Goal: Check status: Check status

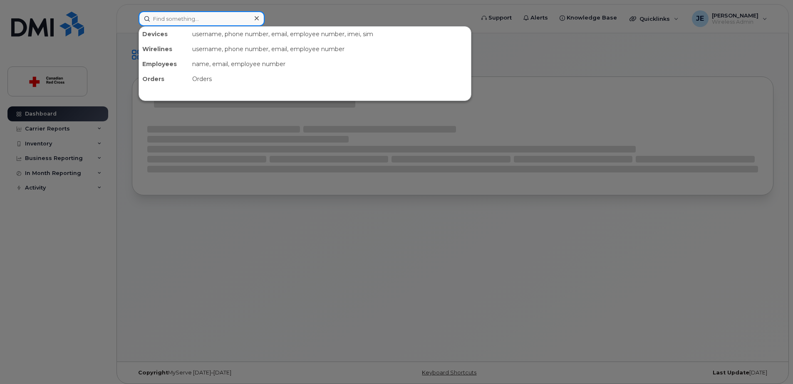
paste input "Gucci Agbasi"
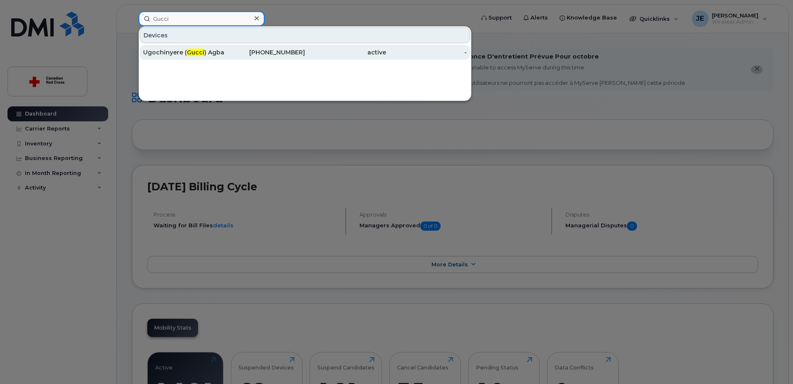
type input "Gucci"
click at [222, 55] on div "Ugochinyere ( Gucci ) Agbasi" at bounding box center [183, 52] width 81 height 8
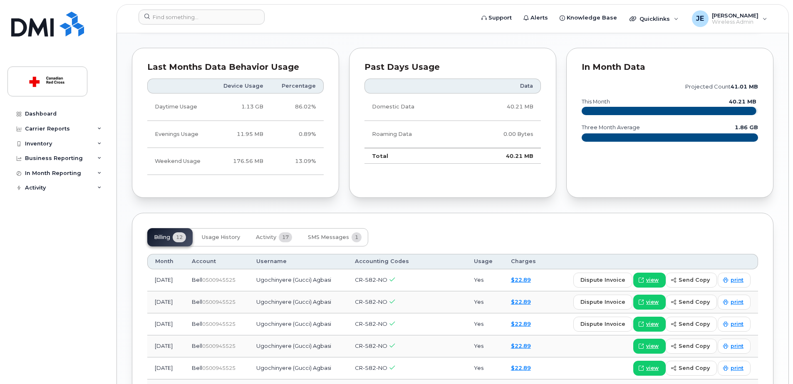
scroll to position [707, 0]
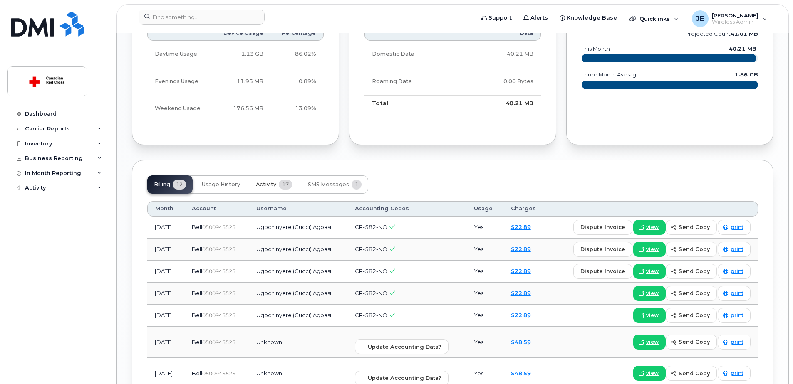
click at [288, 185] on span "17" at bounding box center [285, 185] width 13 height 10
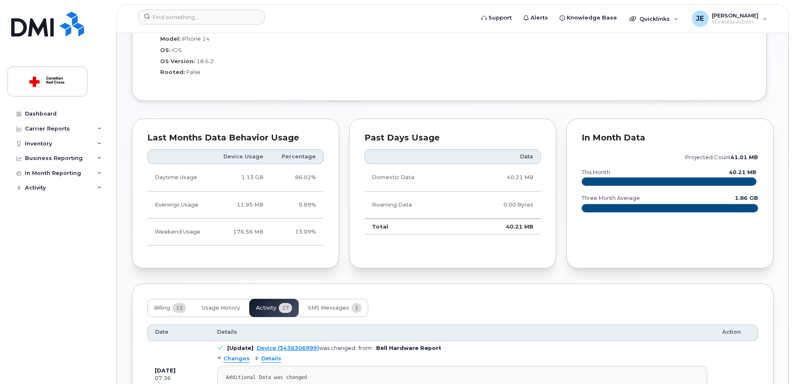
scroll to position [582, 0]
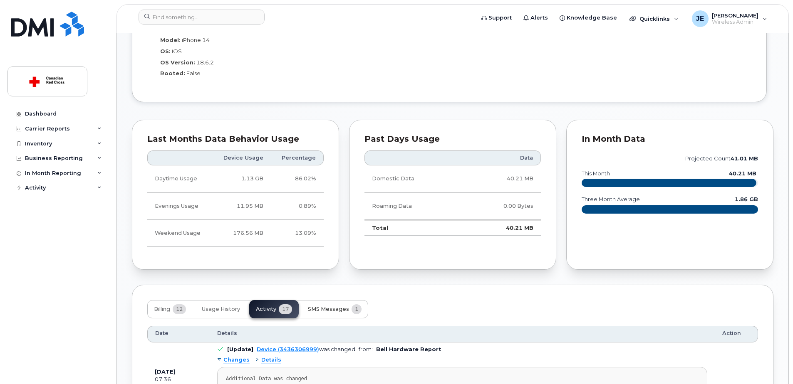
click at [321, 307] on span "SMS Messages" at bounding box center [328, 309] width 41 height 7
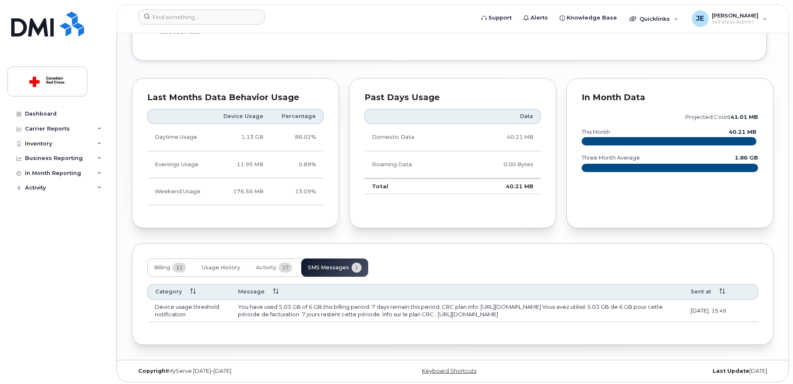
scroll to position [626, 0]
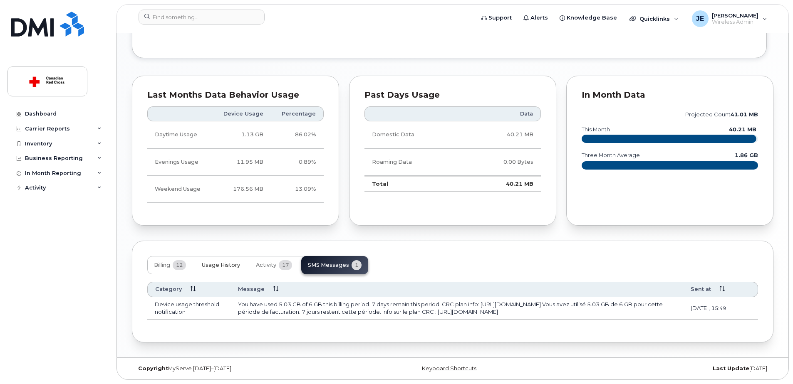
click at [216, 264] on span "Usage History" at bounding box center [221, 265] width 38 height 7
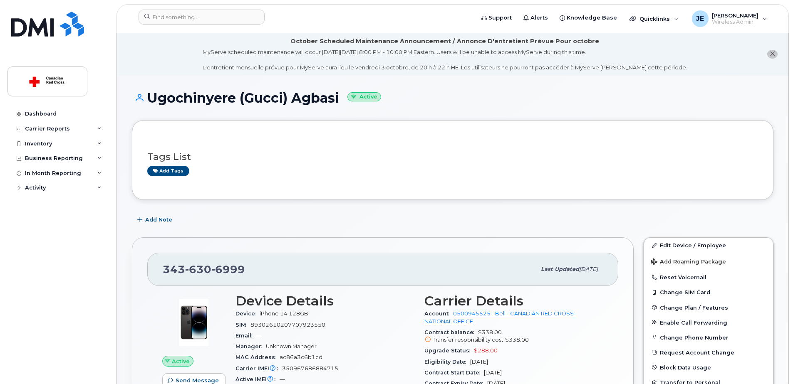
scroll to position [0, 0]
